Goal: Information Seeking & Learning: Find specific fact

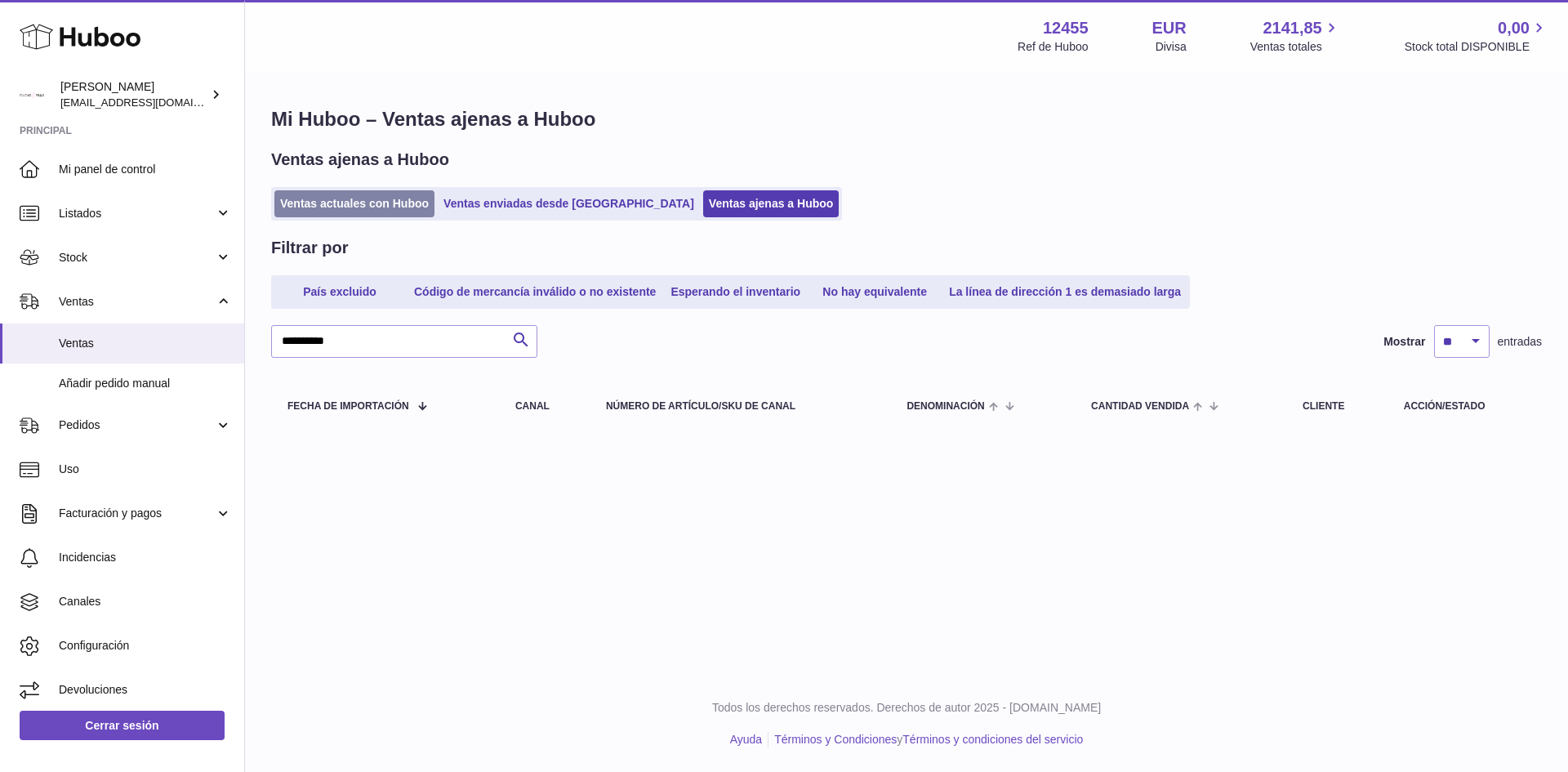
click at [324, 214] on link "Ventas actuales con Huboo" at bounding box center [354, 204] width 160 height 27
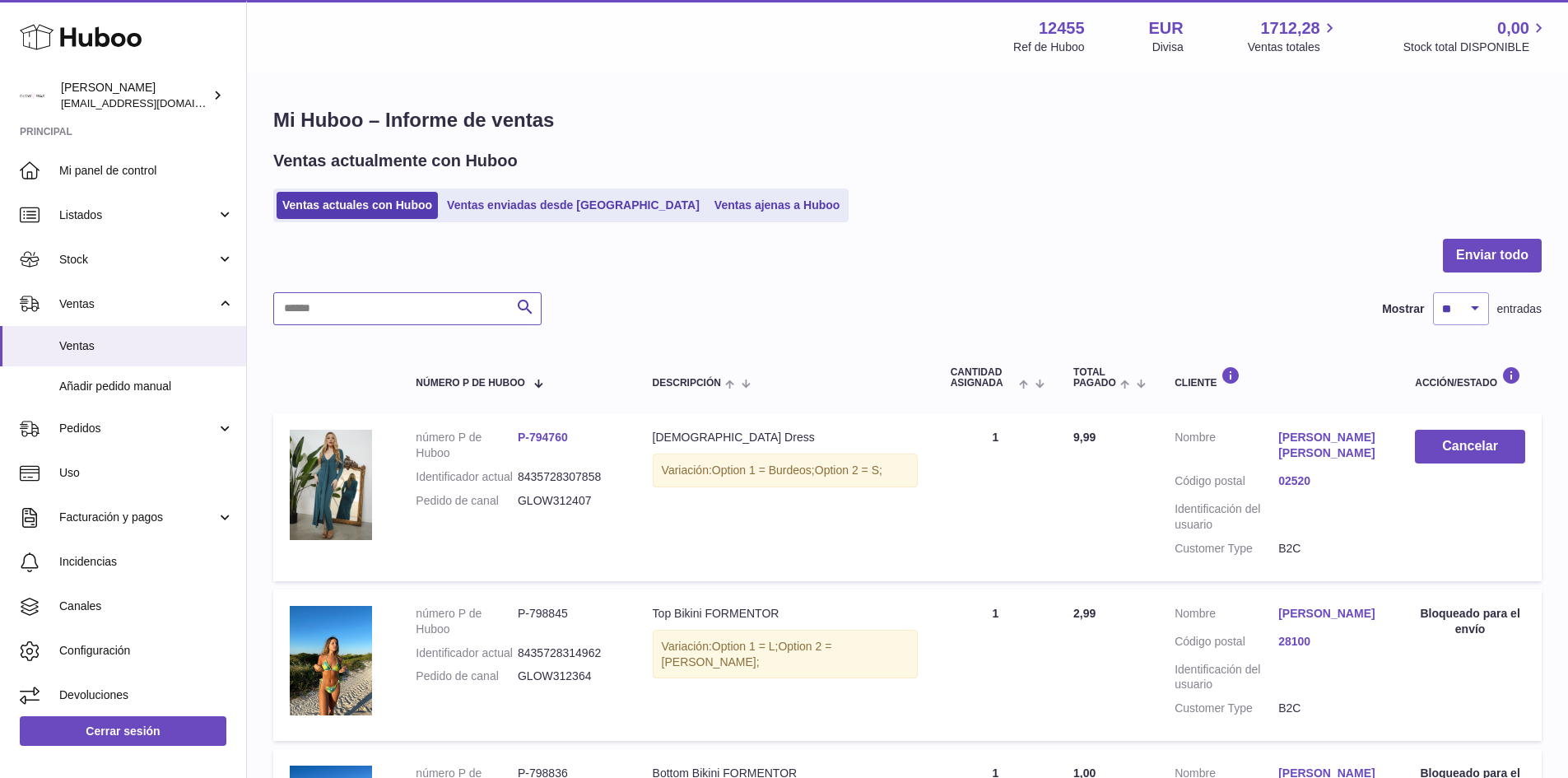
click at [359, 299] on input "text" at bounding box center [407, 308] width 268 height 33
paste input "**********"
type input "**********"
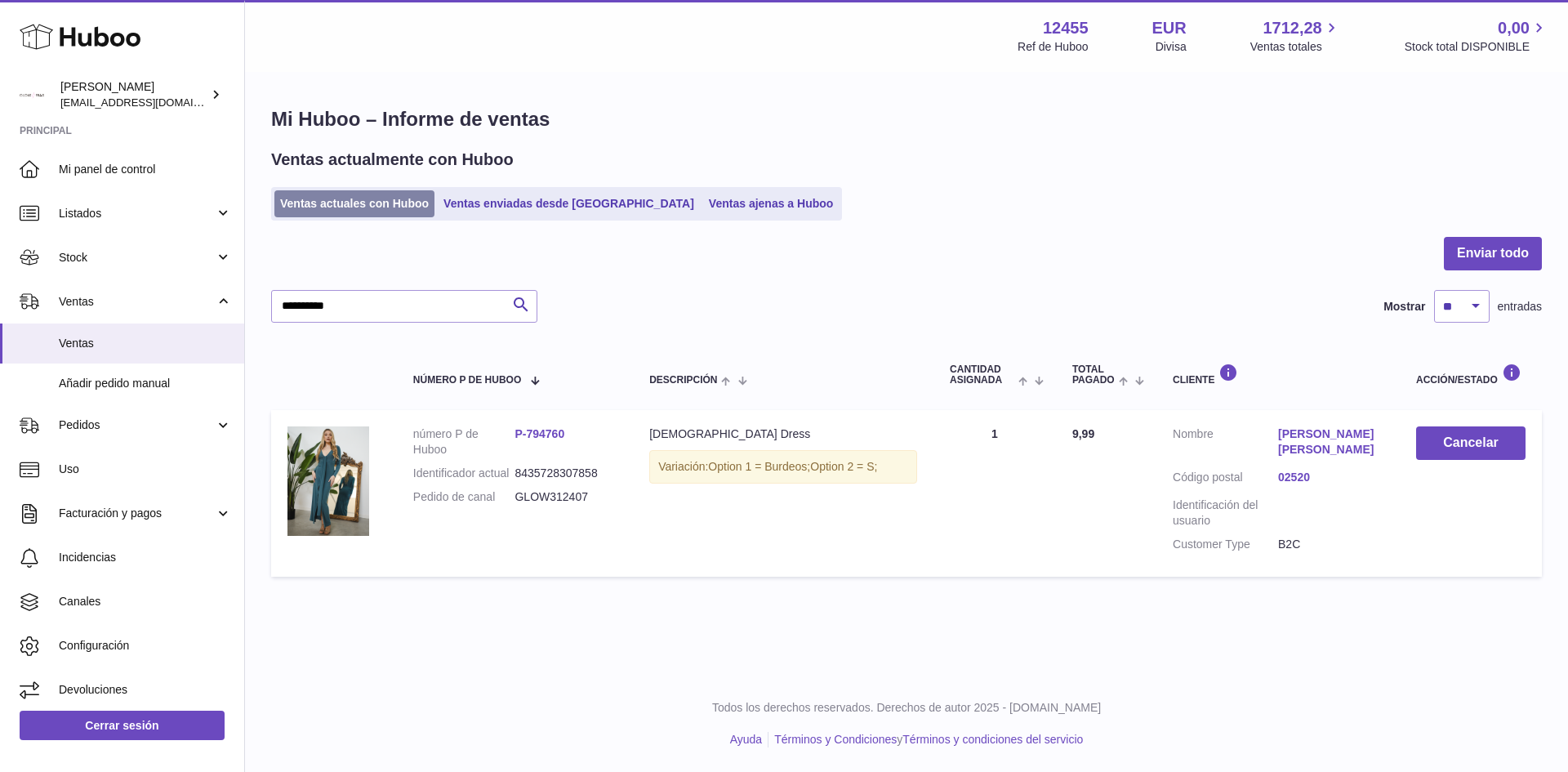
click at [359, 207] on link "Ventas actuales con Huboo" at bounding box center [354, 204] width 160 height 27
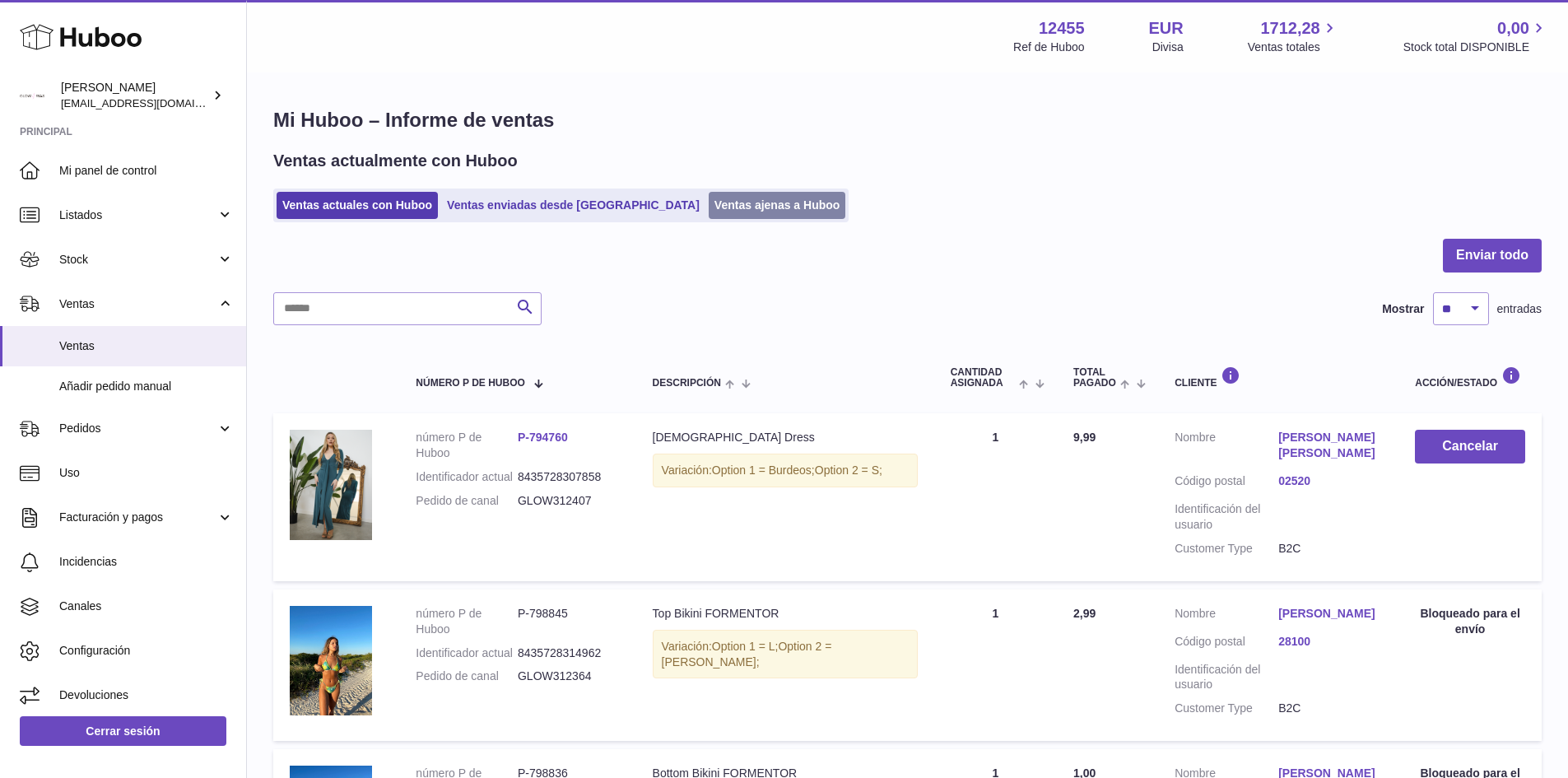
click at [709, 219] on link "Ventas ajenas a Huboo" at bounding box center [778, 206] width 138 height 27
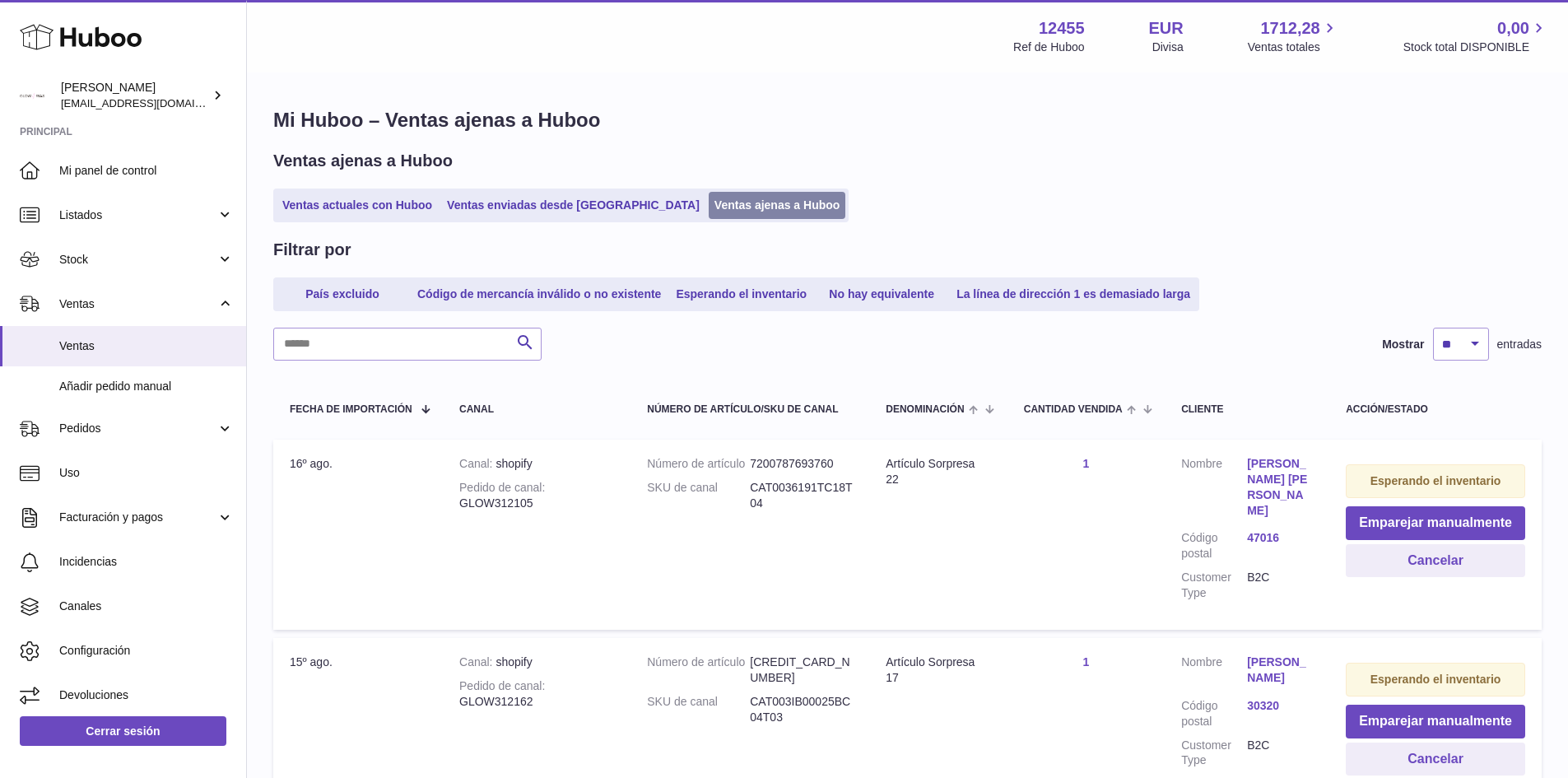
click at [723, 198] on link "Ventas ajenas a Huboo" at bounding box center [778, 206] width 138 height 27
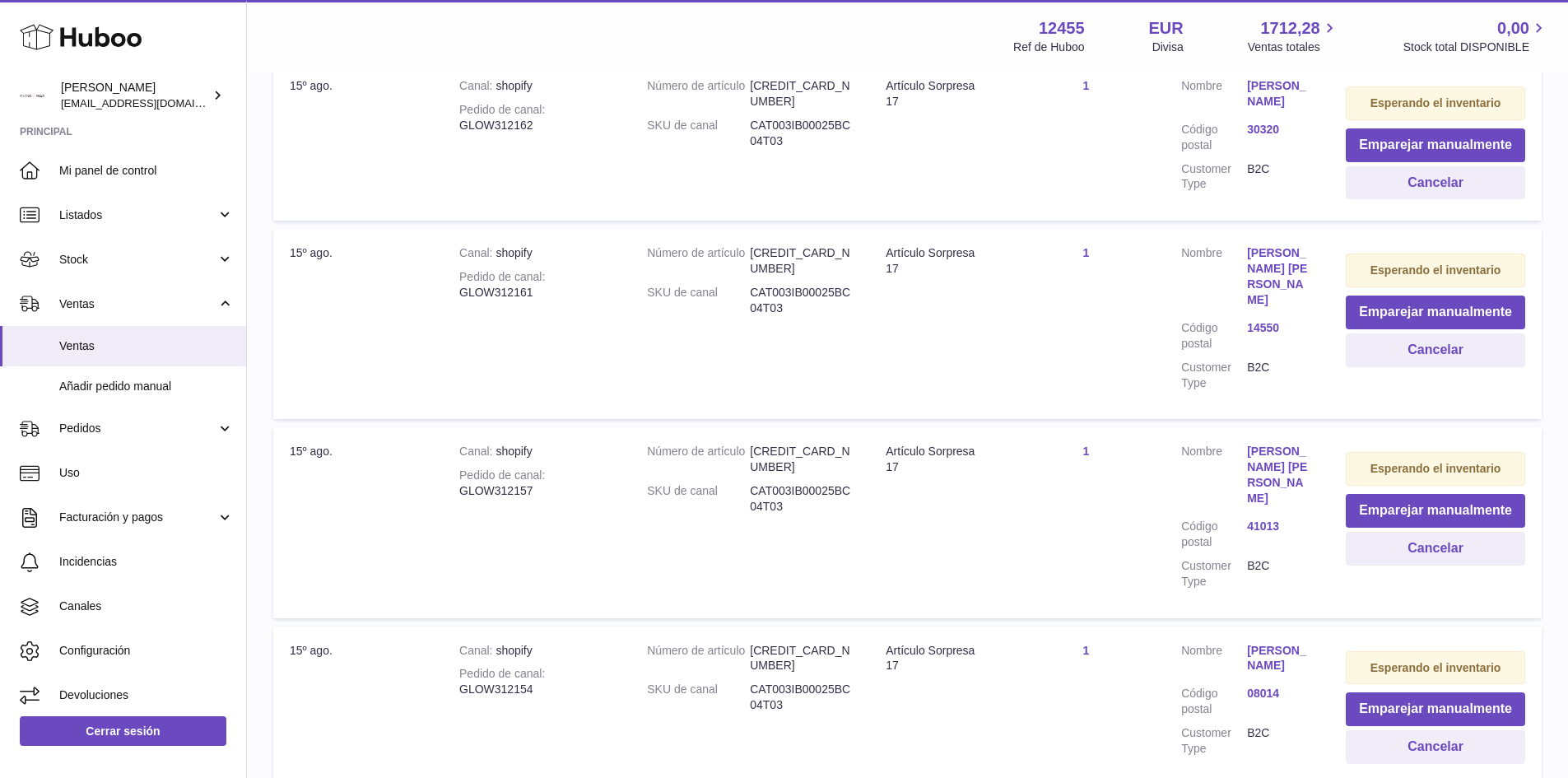
scroll to position [1318, 0]
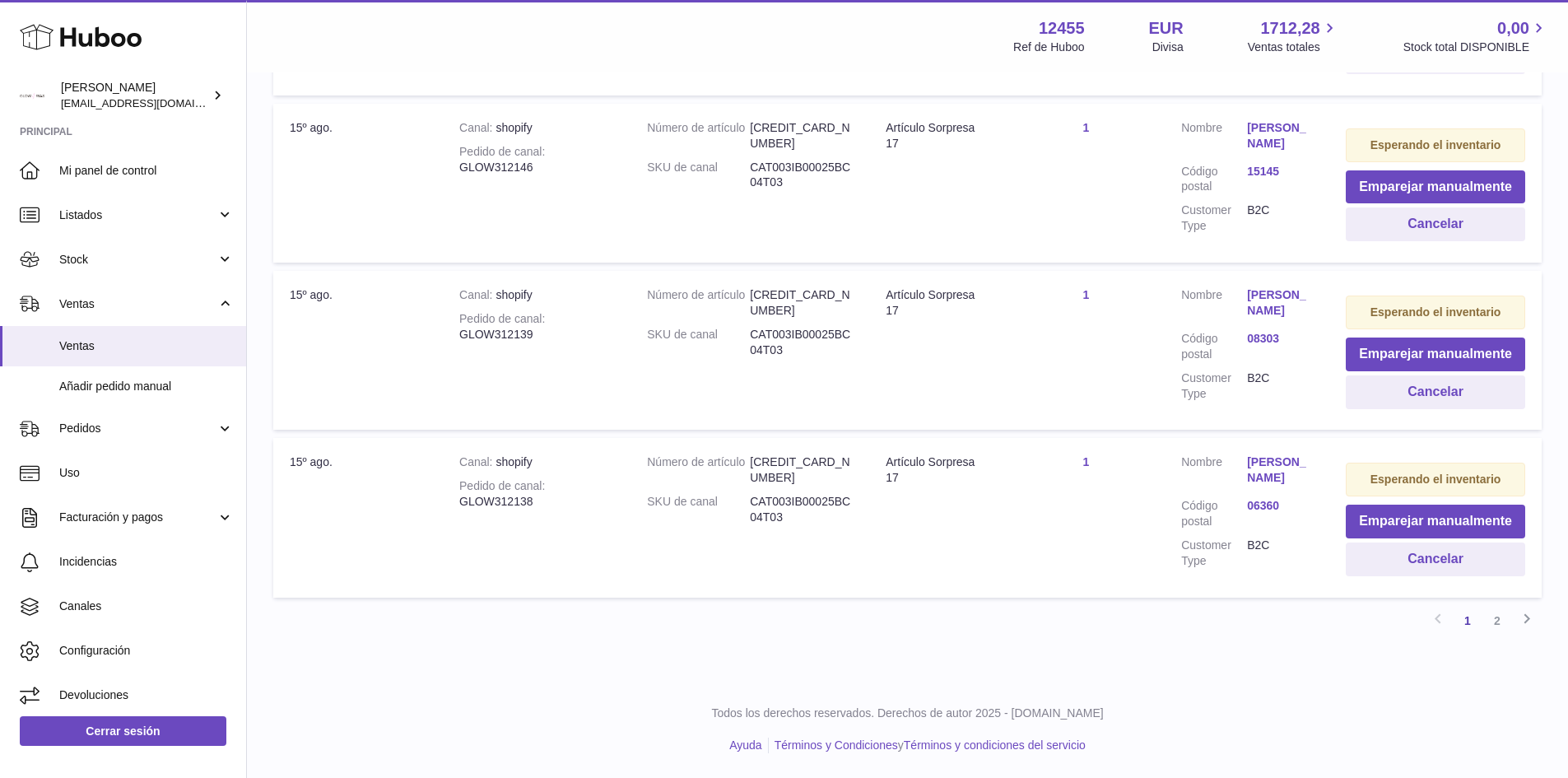
scroll to position [1586, 0]
click at [1494, 628] on link "2" at bounding box center [1497, 620] width 30 height 30
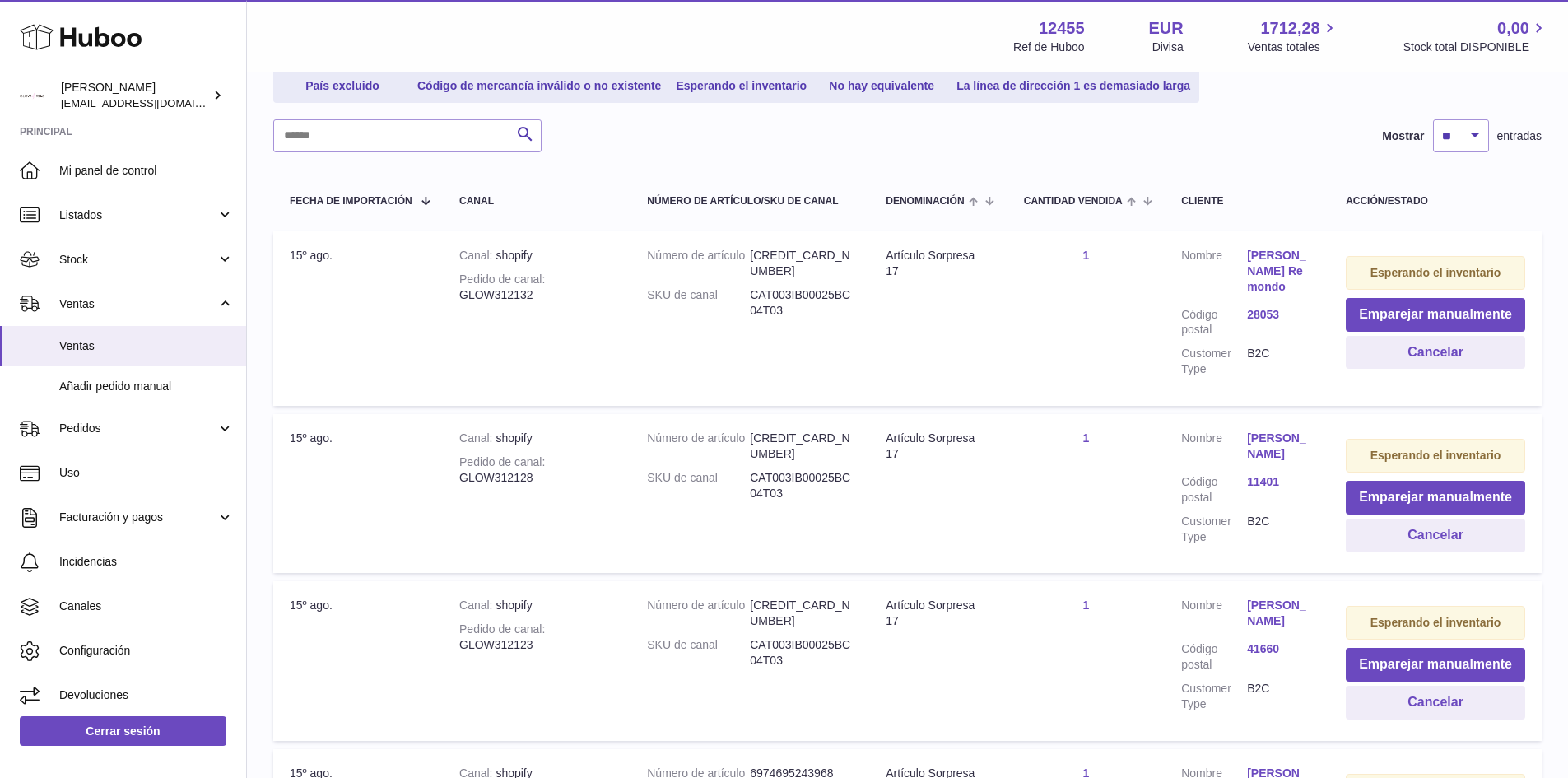
scroll to position [568, 0]
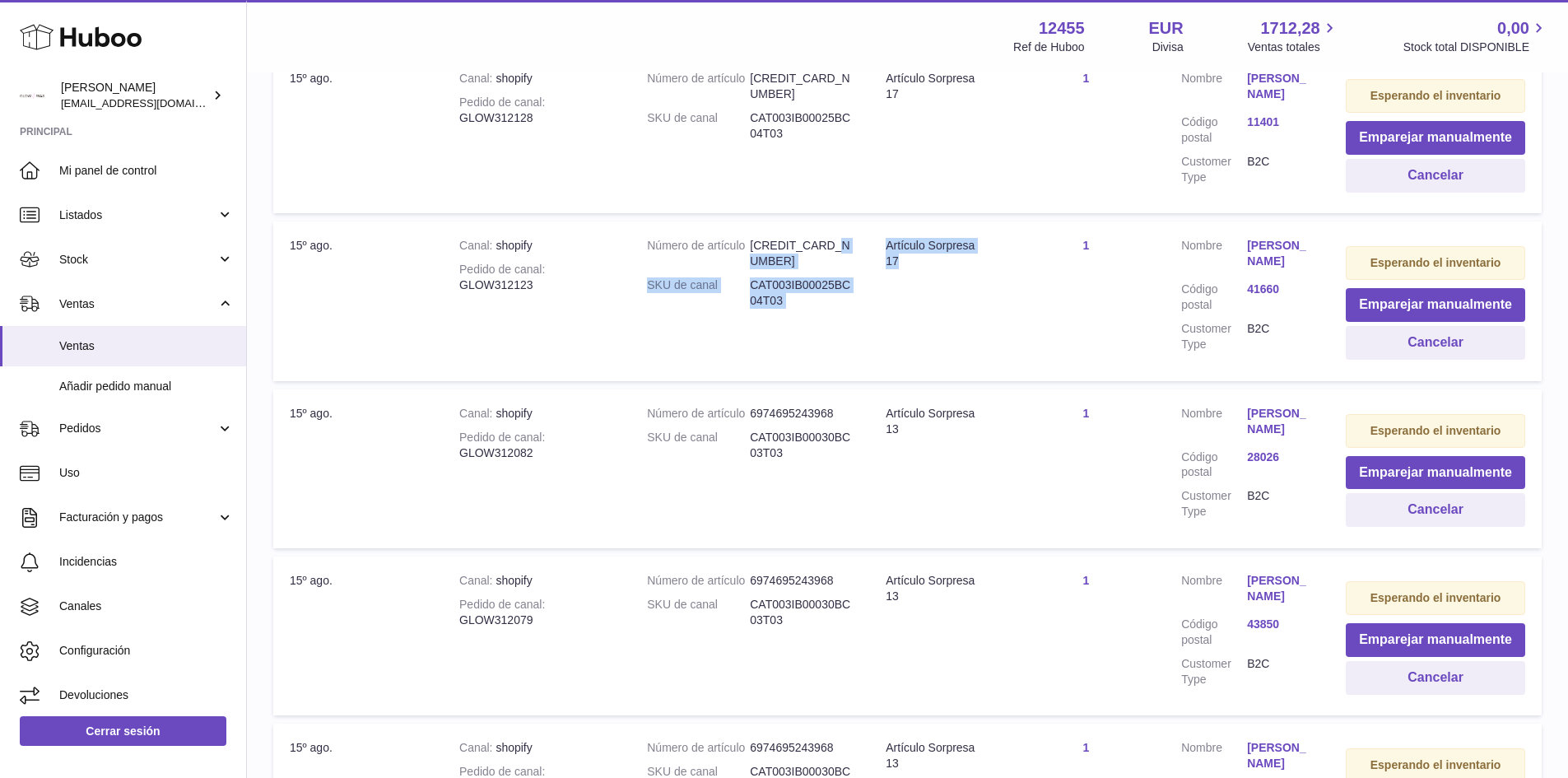
drag, startPoint x: 1028, startPoint y: 248, endPoint x: 842, endPoint y: 248, distance: 186.0
click at [842, 248] on tr "Fecha de importación 15º ago. Canal shopify Pedido de canal GLOW312123 Número d…" at bounding box center [907, 300] width 1269 height 159
click at [960, 310] on td "Denominación Artículo Sorpresa 17" at bounding box center [939, 300] width 139 height 159
drag, startPoint x: 886, startPoint y: 242, endPoint x: 1000, endPoint y: 246, distance: 114.1
click at [1000, 246] on td "Denominación Artículo Sorpresa 17" at bounding box center [939, 300] width 139 height 159
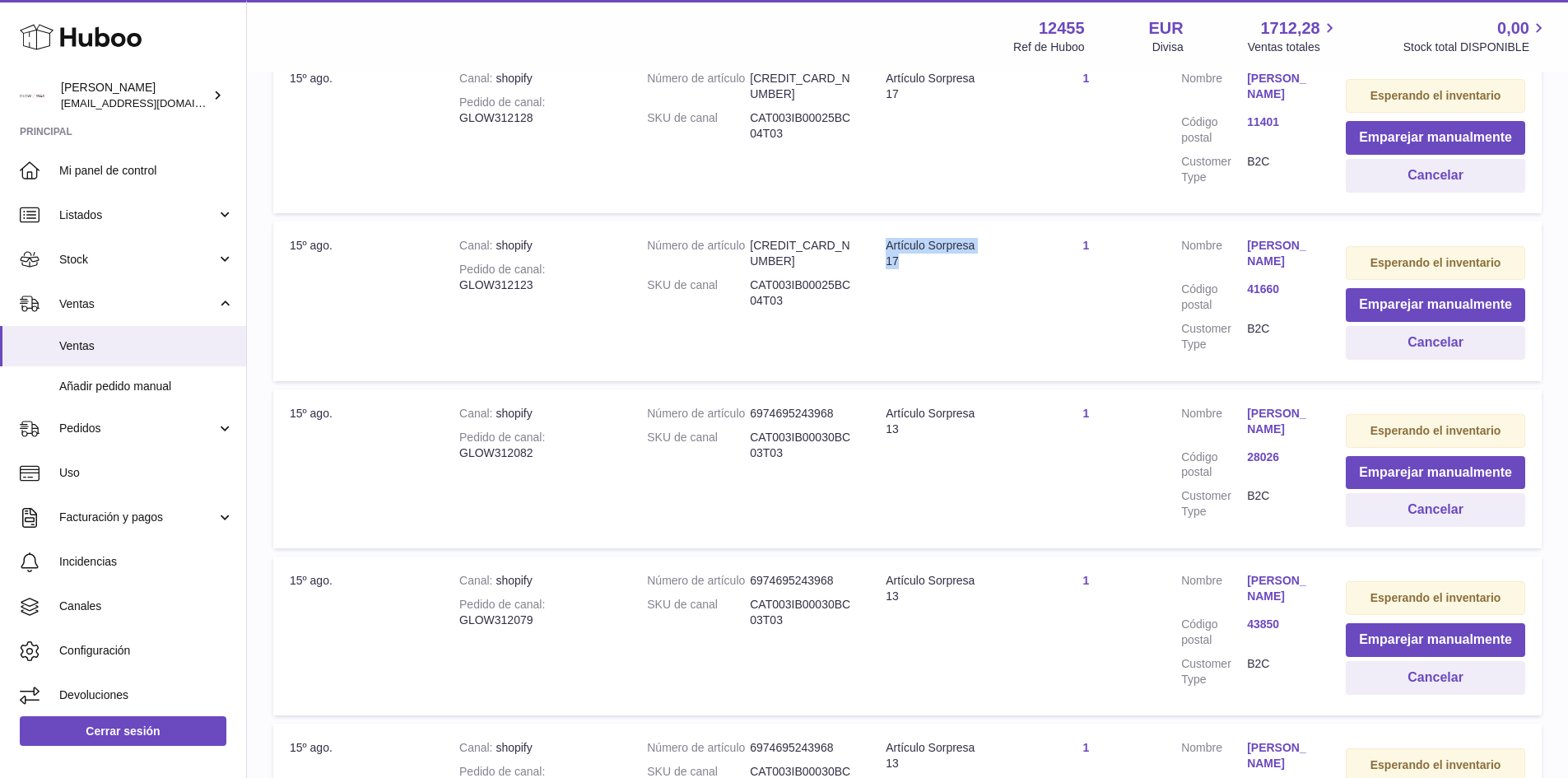
copy div "Artículo Sorpresa 17"
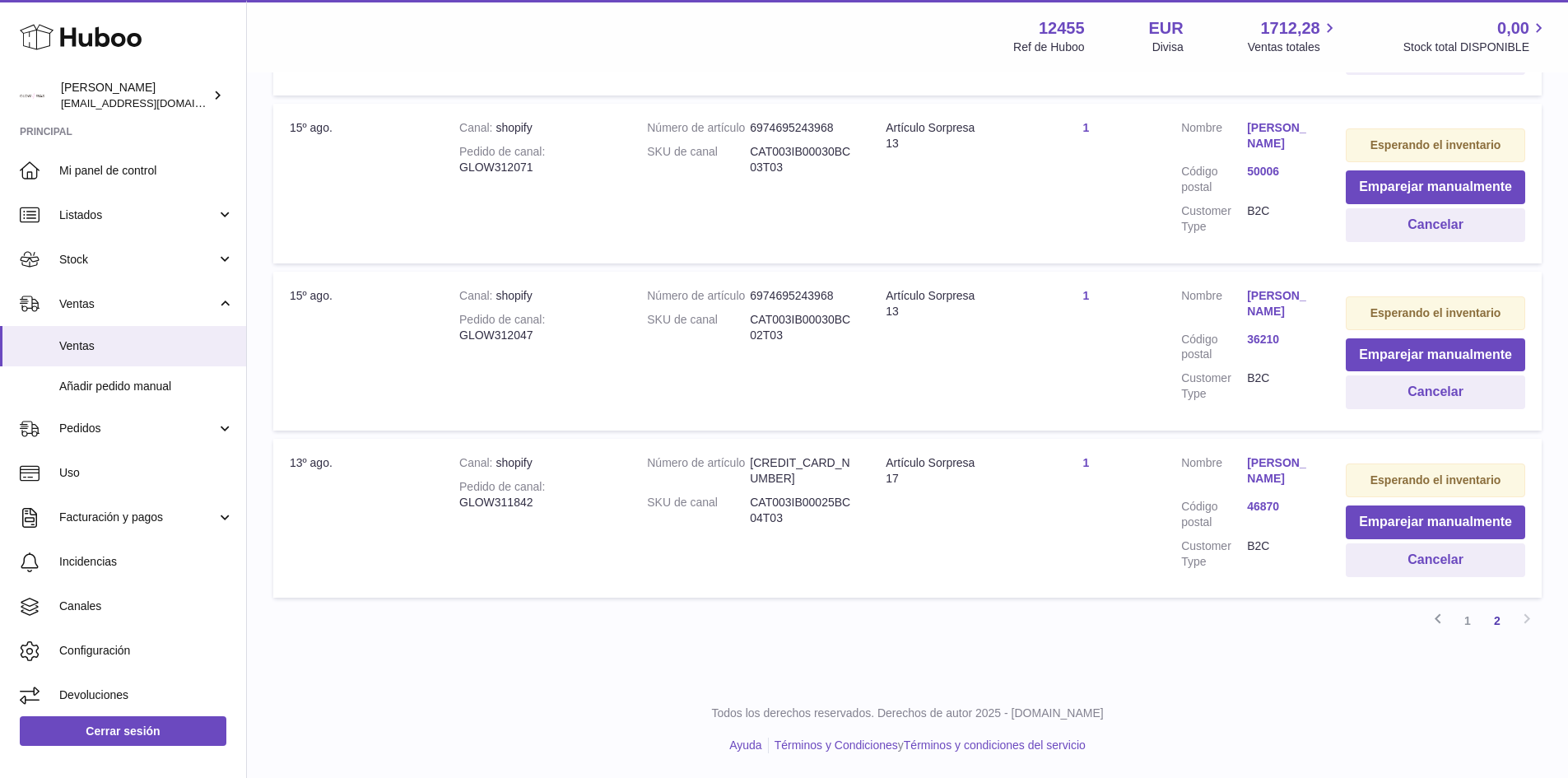
scroll to position [1203, 0]
drag, startPoint x: 877, startPoint y: 464, endPoint x: 1104, endPoint y: 471, distance: 227.1
click at [1104, 471] on tr "Fecha de importación 13º ago. Canal shopify Pedido de canal GLOW311842 Número d…" at bounding box center [907, 518] width 1269 height 159
click at [1464, 621] on link "1" at bounding box center [1467, 620] width 30 height 30
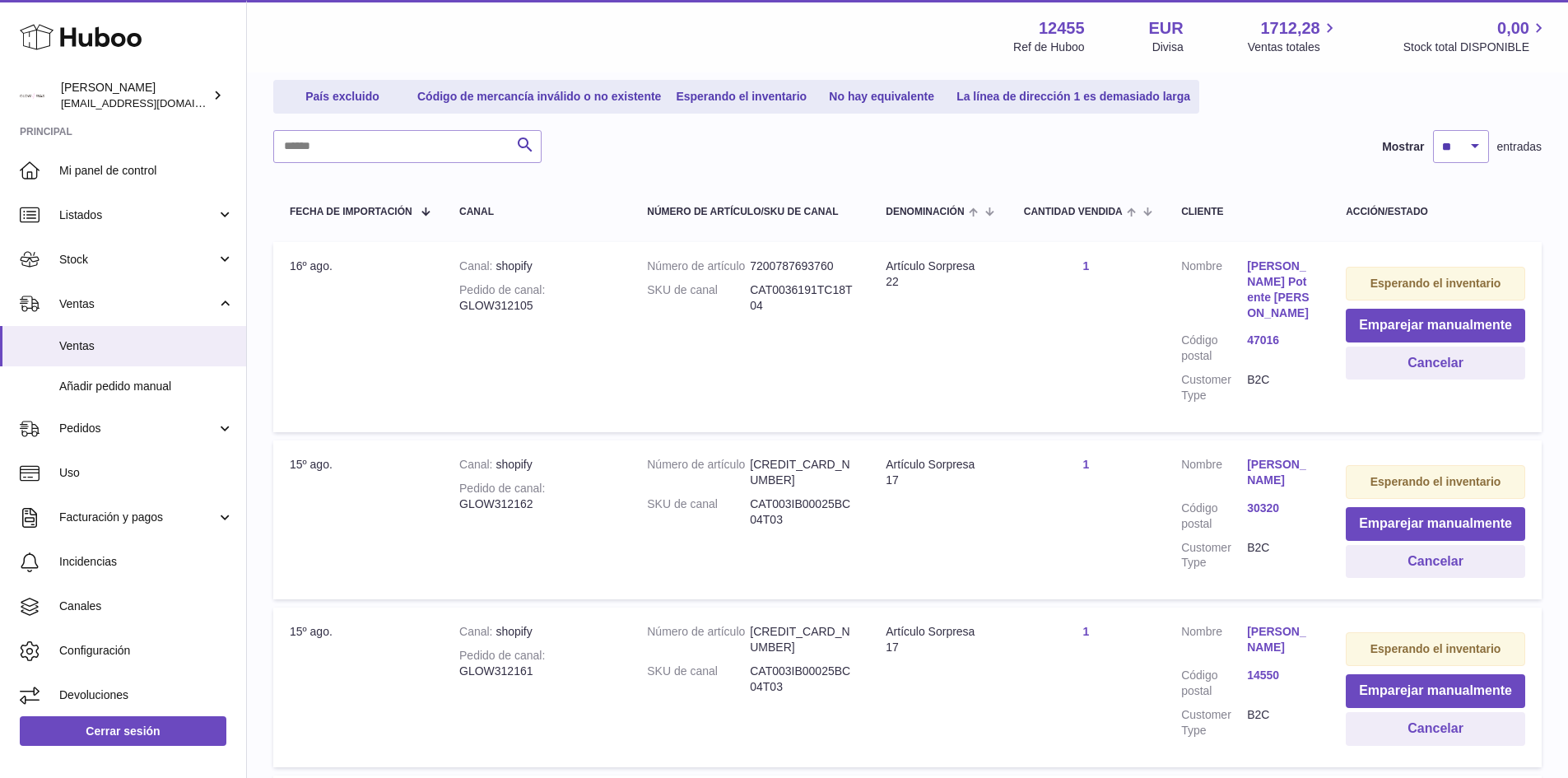
scroll to position [186, 0]
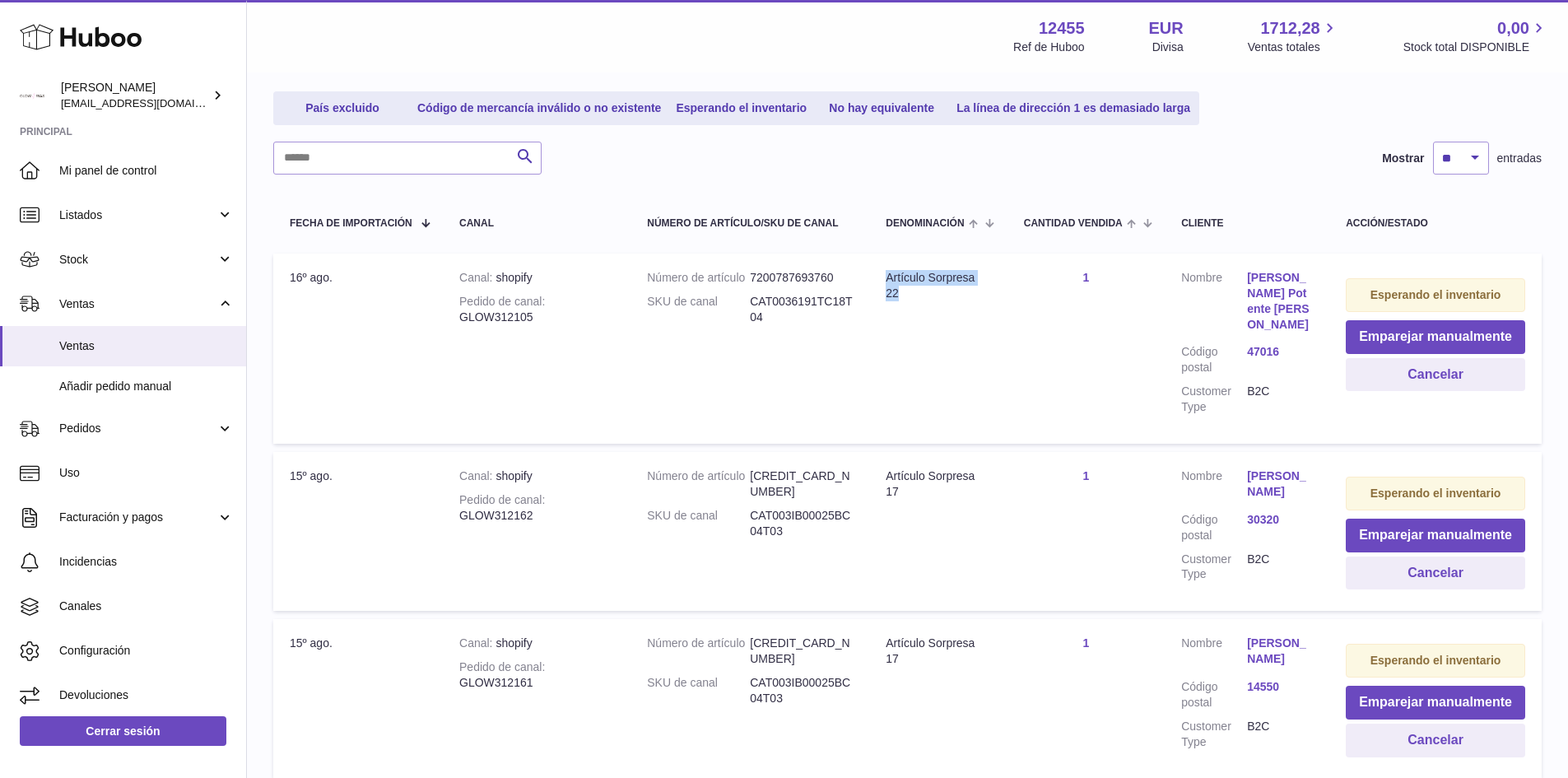
drag, startPoint x: 885, startPoint y: 274, endPoint x: 950, endPoint y: 269, distance: 65.2
click at [993, 274] on td "Denominación Artículo Sorpresa 22" at bounding box center [939, 349] width 139 height 190
click at [950, 270] on div "Artículo Sorpresa 22" at bounding box center [939, 286] width 105 height 31
click at [494, 501] on div "Pedido de canal GLOW312162" at bounding box center [537, 508] width 155 height 31
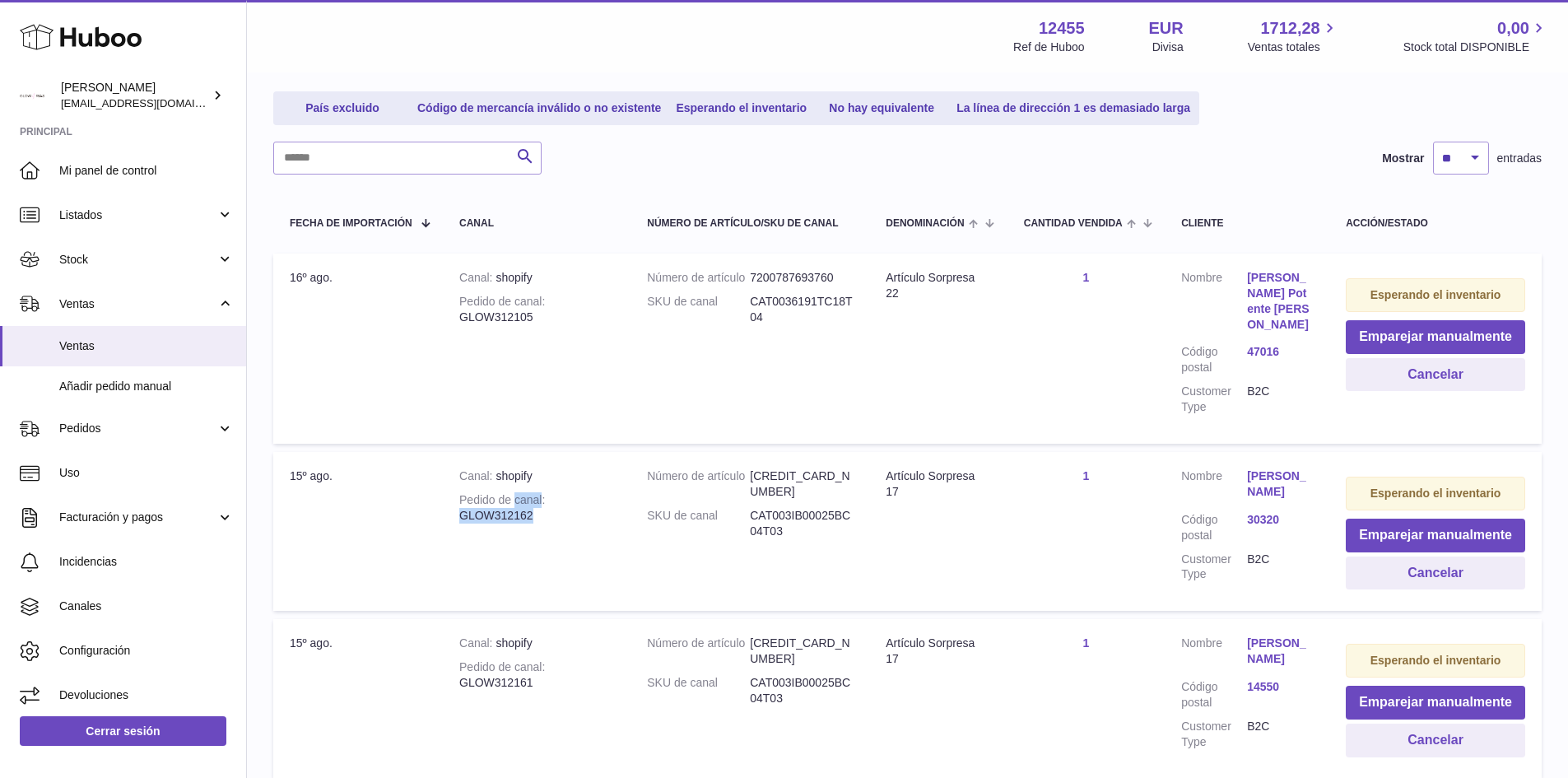
click at [494, 501] on div "Pedido de canal GLOW312162" at bounding box center [537, 508] width 155 height 31
drag, startPoint x: 531, startPoint y: 504, endPoint x: 480, endPoint y: 503, distance: 51.0
click at [480, 503] on div "Pedido de canal GLOW312162" at bounding box center [537, 508] width 155 height 31
click at [466, 501] on div "Pedido de canal GLOW312162" at bounding box center [537, 508] width 155 height 31
drag, startPoint x: 466, startPoint y: 501, endPoint x: 478, endPoint y: 500, distance: 12.0
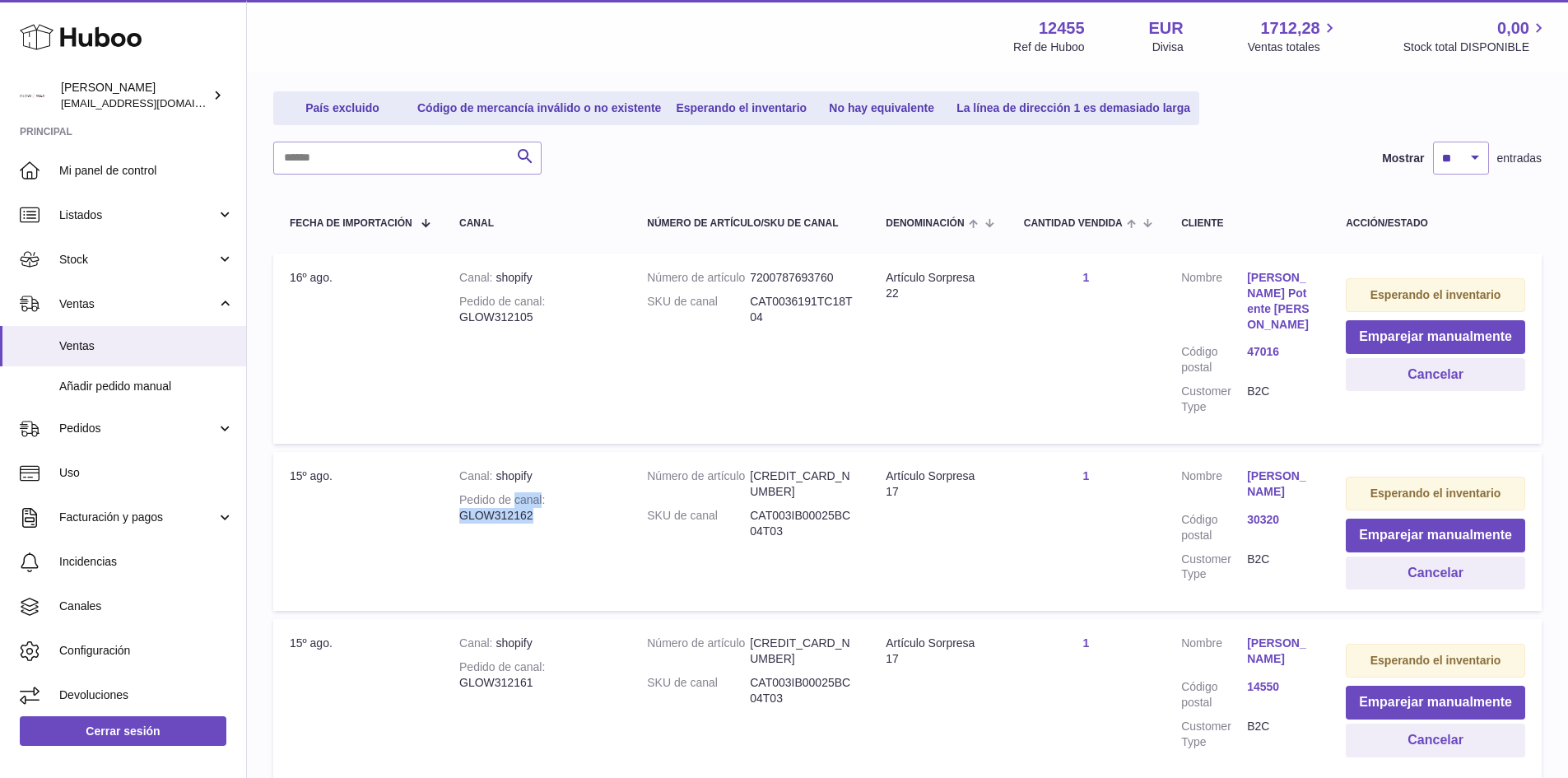
click at [487, 501] on div "Pedido de canal GLOW312162" at bounding box center [537, 508] width 155 height 31
click at [460, 496] on div "Pedido de canal GLOW312162" at bounding box center [537, 508] width 155 height 31
drag, startPoint x: 459, startPoint y: 496, endPoint x: 531, endPoint y: 495, distance: 72.0
click at [531, 495] on td "Canal shopify Pedido de canal GLOW312162" at bounding box center [536, 530] width 188 height 159
copy div "GLOW312162"
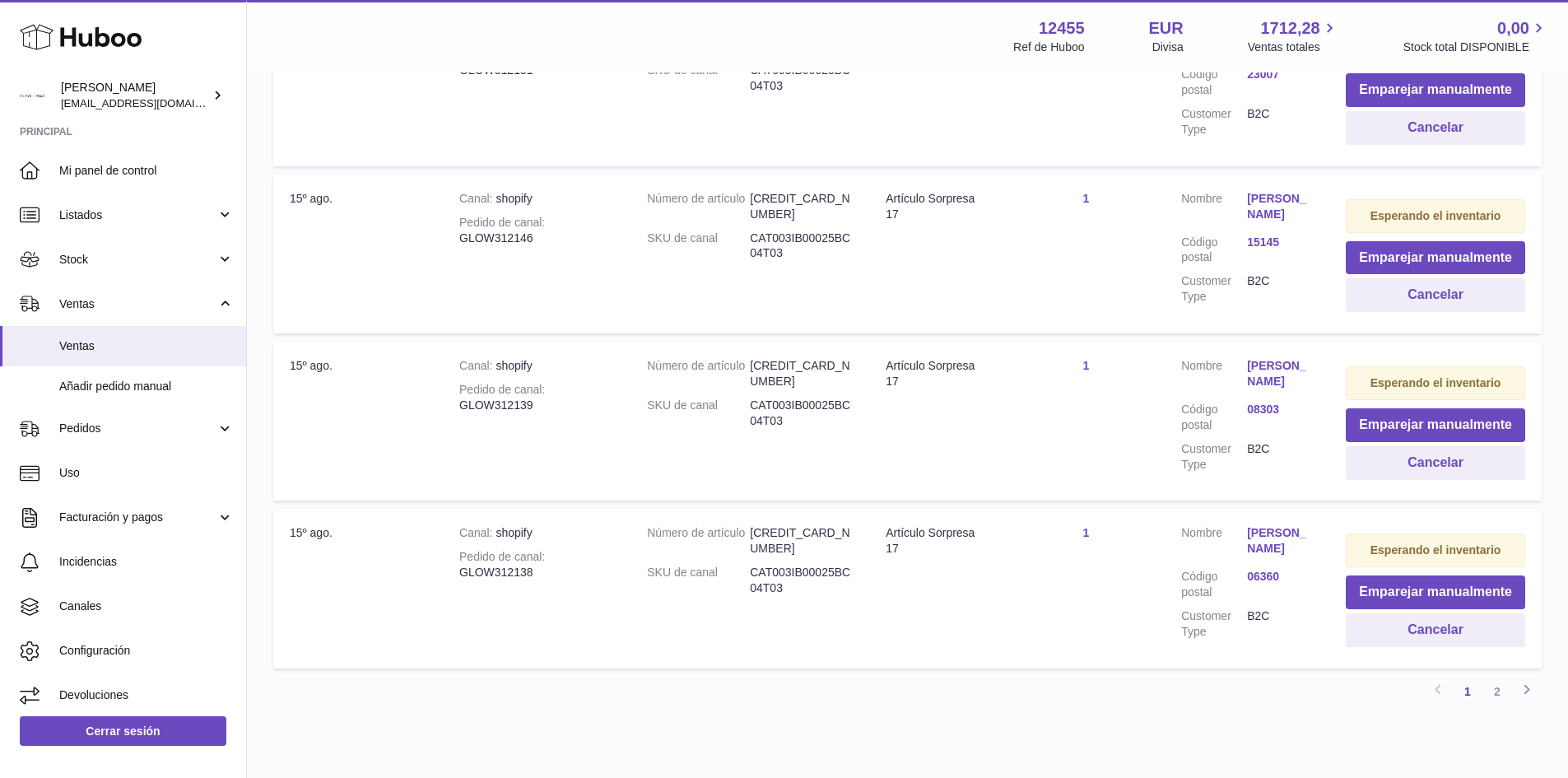
scroll to position [1586, 0]
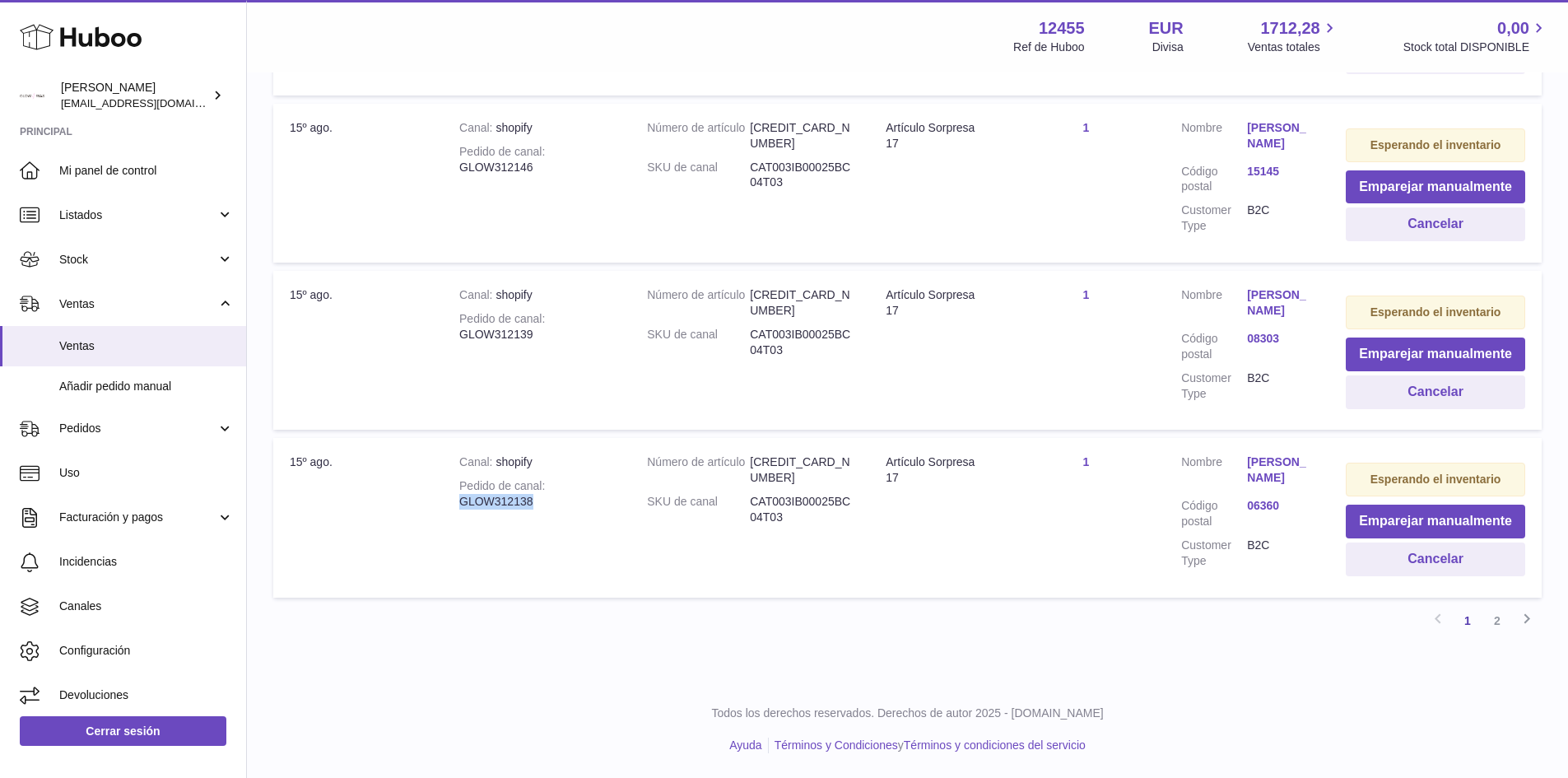
drag, startPoint x: 459, startPoint y: 501, endPoint x: 549, endPoint y: 504, distance: 90.0
click at [549, 504] on td "Canal shopify Pedido de canal GLOW312138" at bounding box center [536, 517] width 188 height 159
copy div "GLOW312138"
drag, startPoint x: 462, startPoint y: 334, endPoint x: 534, endPoint y: 331, distance: 72.1
click at [534, 331] on div "Pedido de canal GLOW312139" at bounding box center [537, 326] width 155 height 31
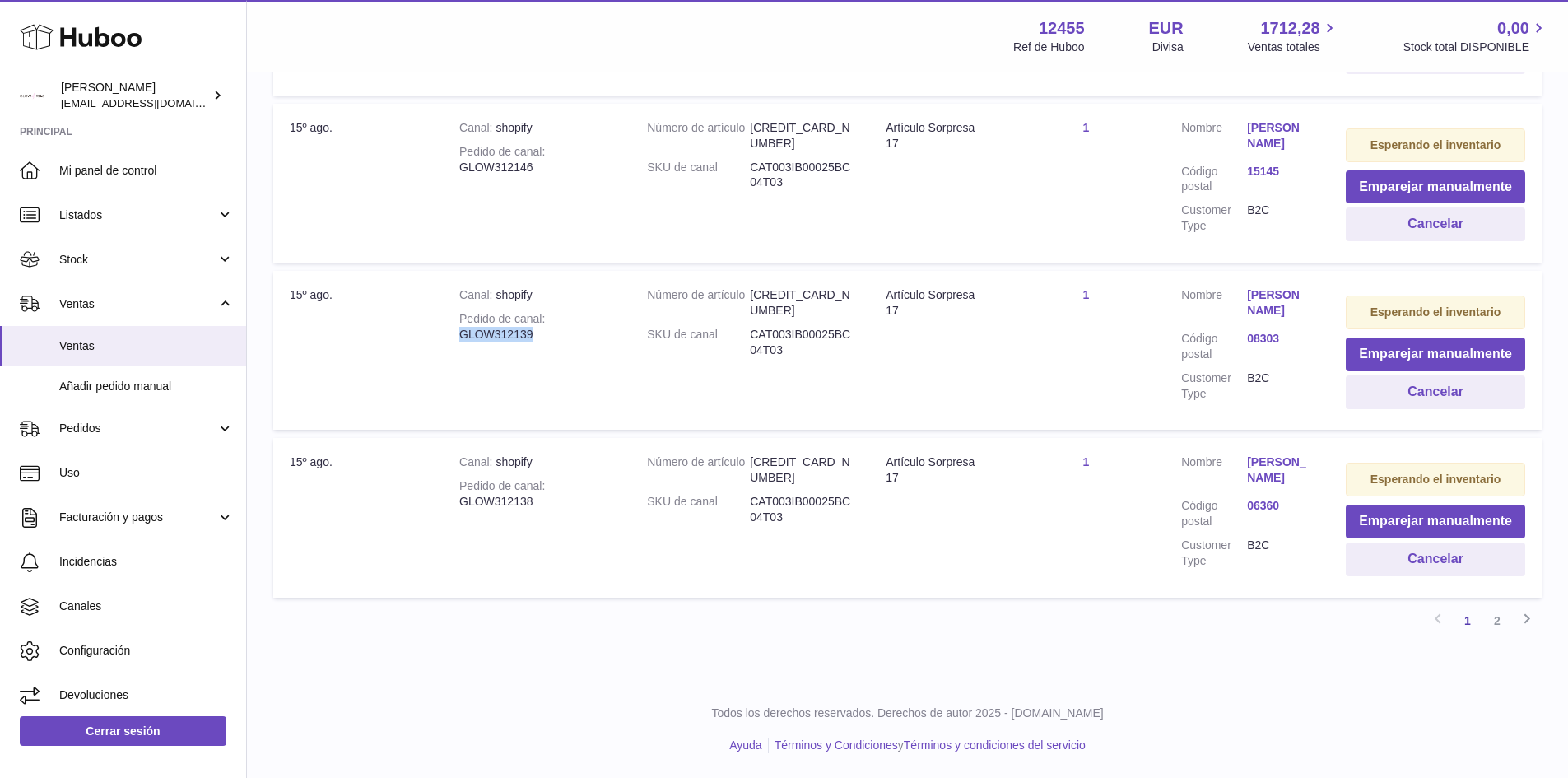
copy div "GLOW312139"
click at [1498, 627] on link "2" at bounding box center [1497, 620] width 30 height 30
drag, startPoint x: 460, startPoint y: 505, endPoint x: 537, endPoint y: 505, distance: 77.0
click at [537, 505] on div "Pedido de canal GLOW311842" at bounding box center [537, 494] width 155 height 31
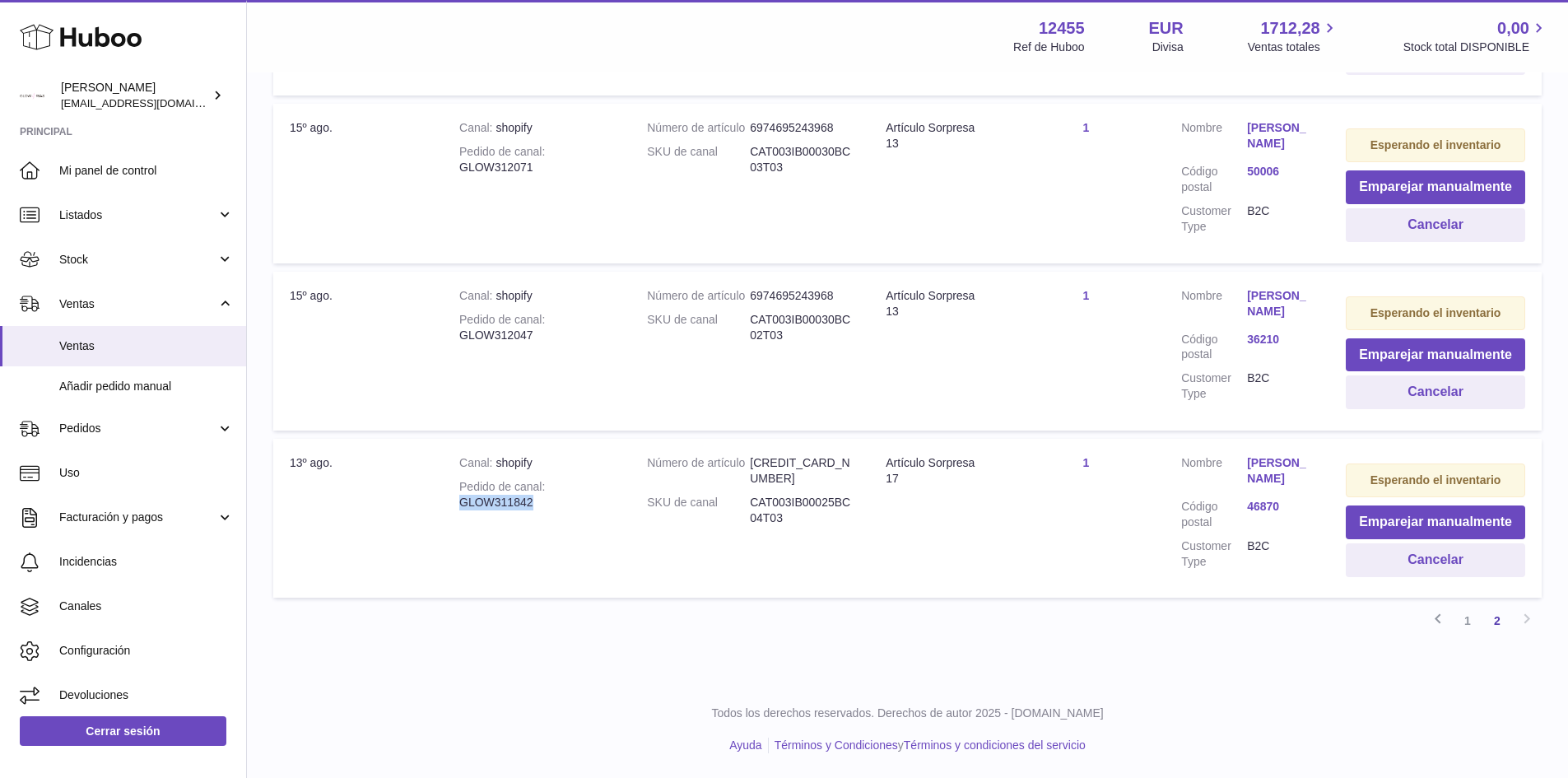
copy div "GLOW311842"
drag, startPoint x: 541, startPoint y: 331, endPoint x: 461, endPoint y: 335, distance: 80.1
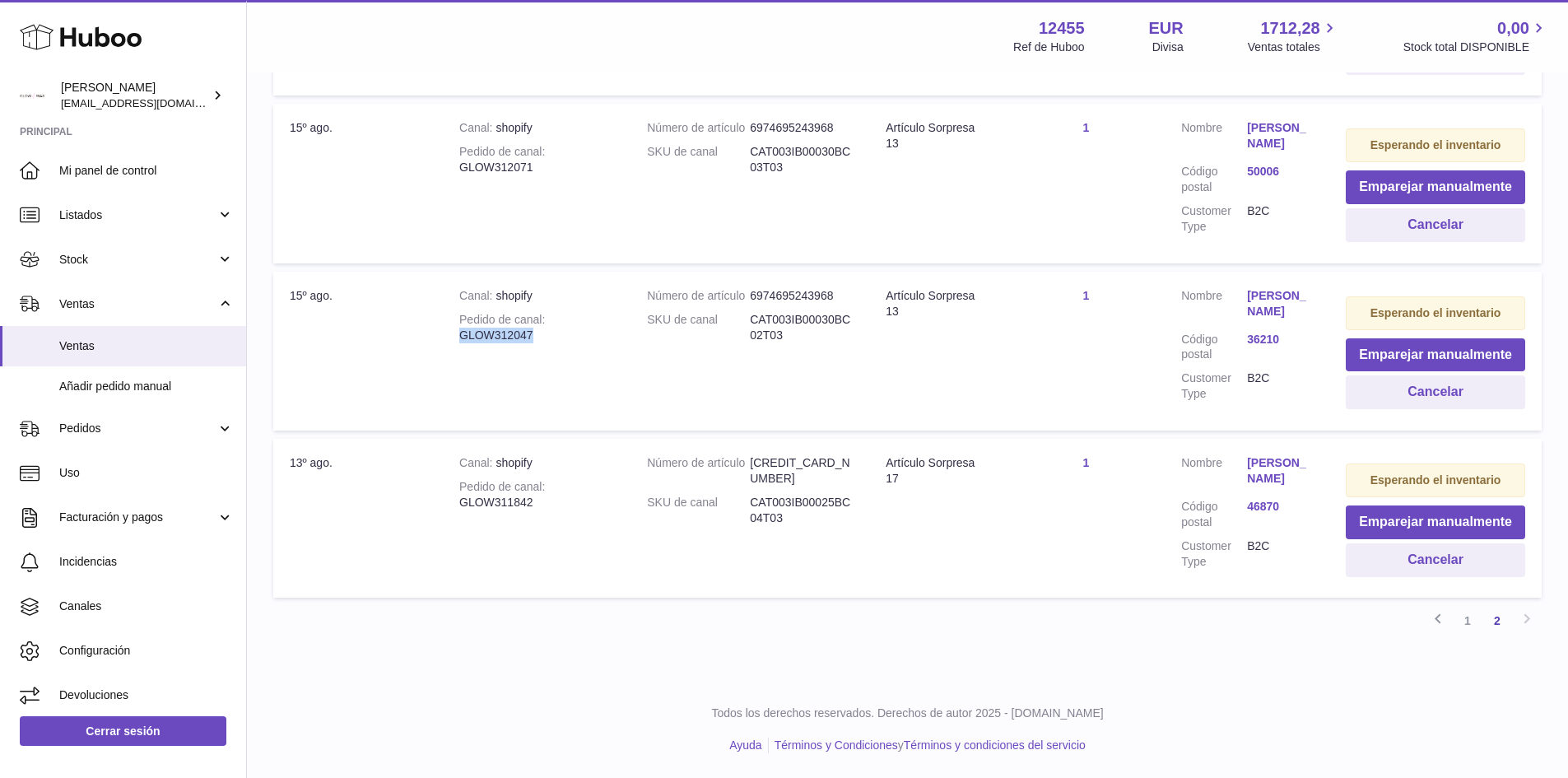
click at [461, 335] on div "Pedido de canal GLOW312047" at bounding box center [537, 327] width 155 height 31
copy div "GLOW312047"
